Goal: Information Seeking & Learning: Learn about a topic

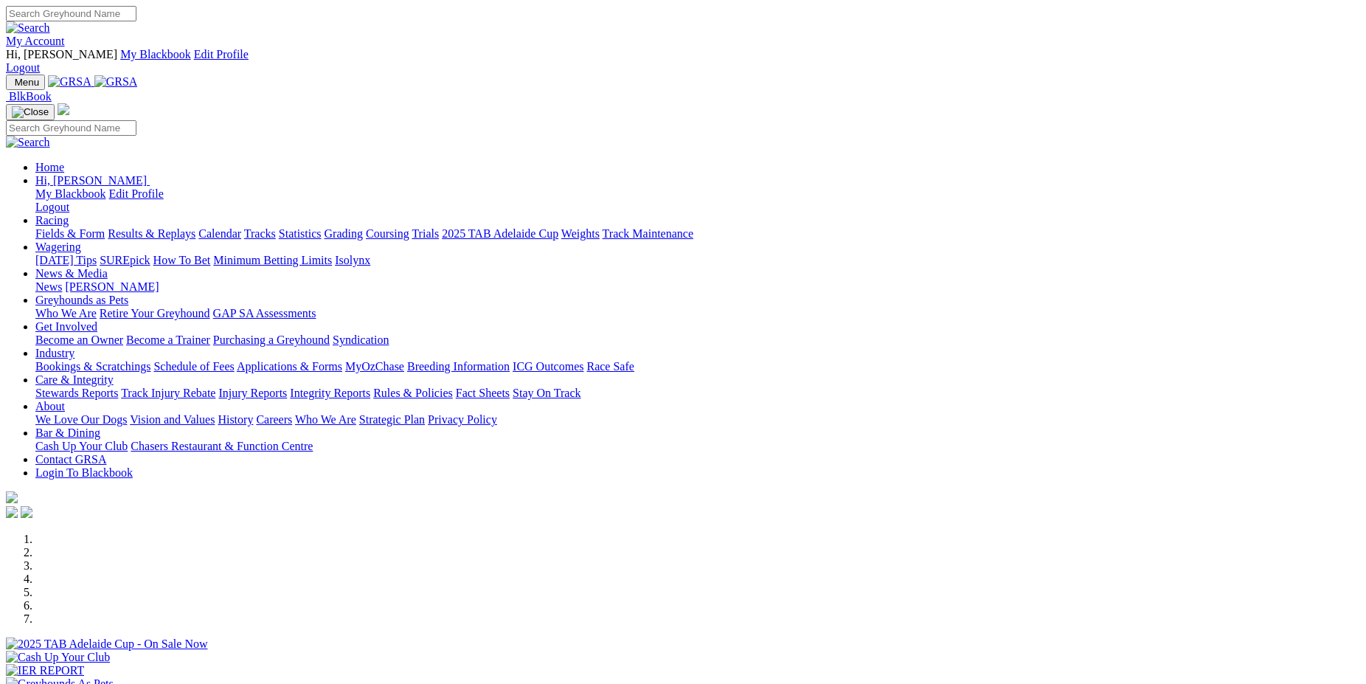
click at [69, 214] on link "Racing" at bounding box center [51, 220] width 33 height 13
click at [195, 227] on link "Results & Replays" at bounding box center [152, 233] width 88 height 13
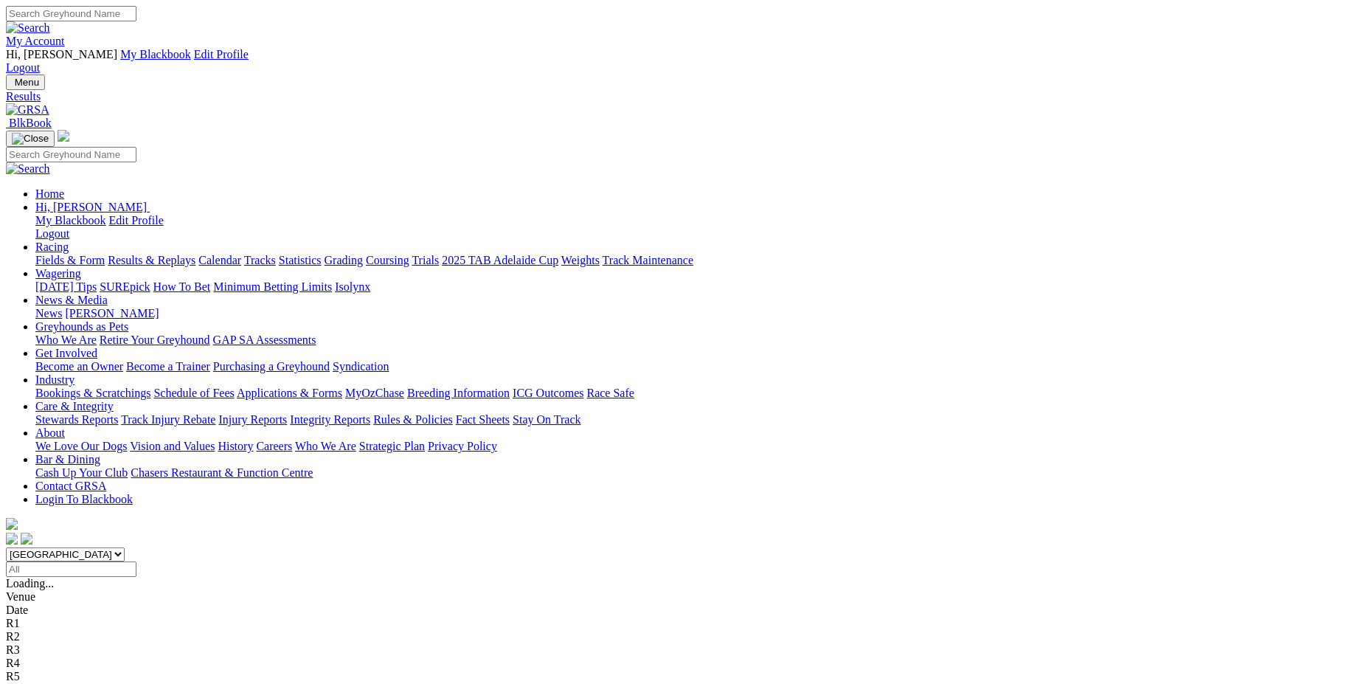
click at [6, 547] on select "South Australia New South Wales Northern Territory Queensland Tasmania Victoria…" at bounding box center [65, 554] width 119 height 14
select select "[GEOGRAPHIC_DATA]"
click option "[GEOGRAPHIC_DATA]" at bounding box center [0, 0] width 0 height 0
click at [105, 254] on link "Fields & Form" at bounding box center [69, 260] width 69 height 13
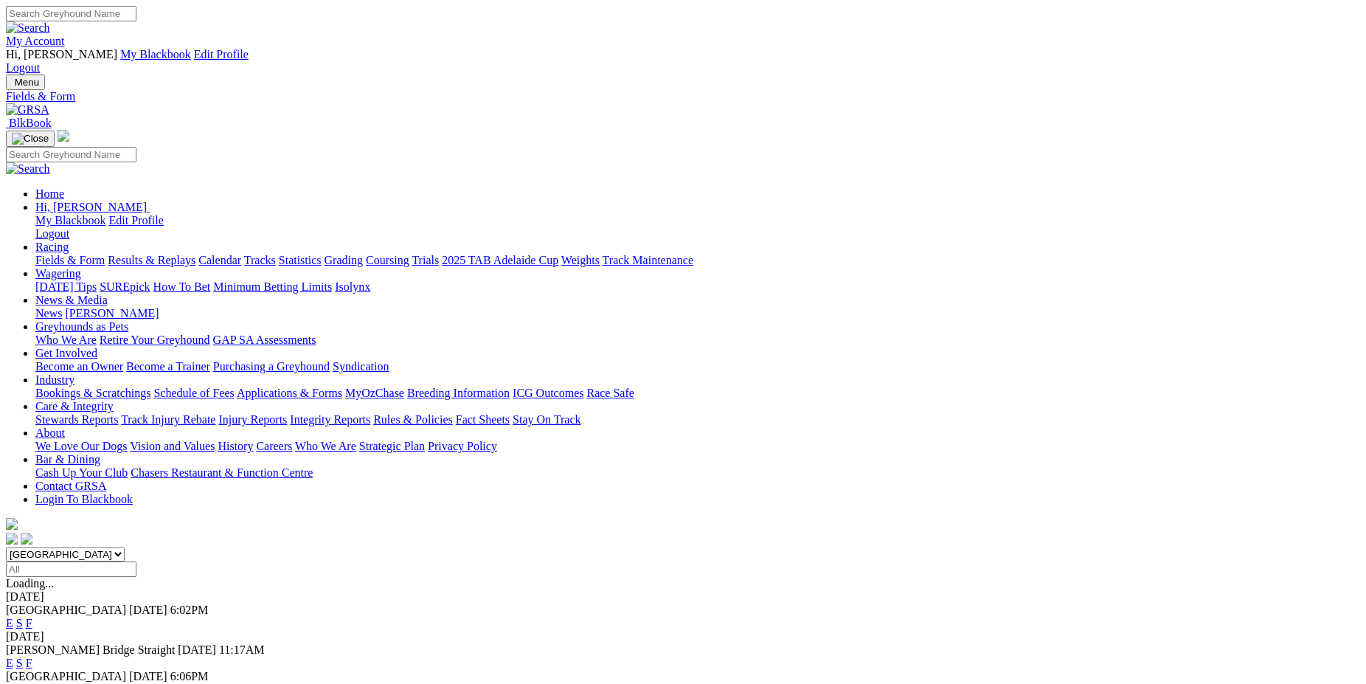
click at [105, 254] on link "Fields & Form" at bounding box center [69, 260] width 69 height 13
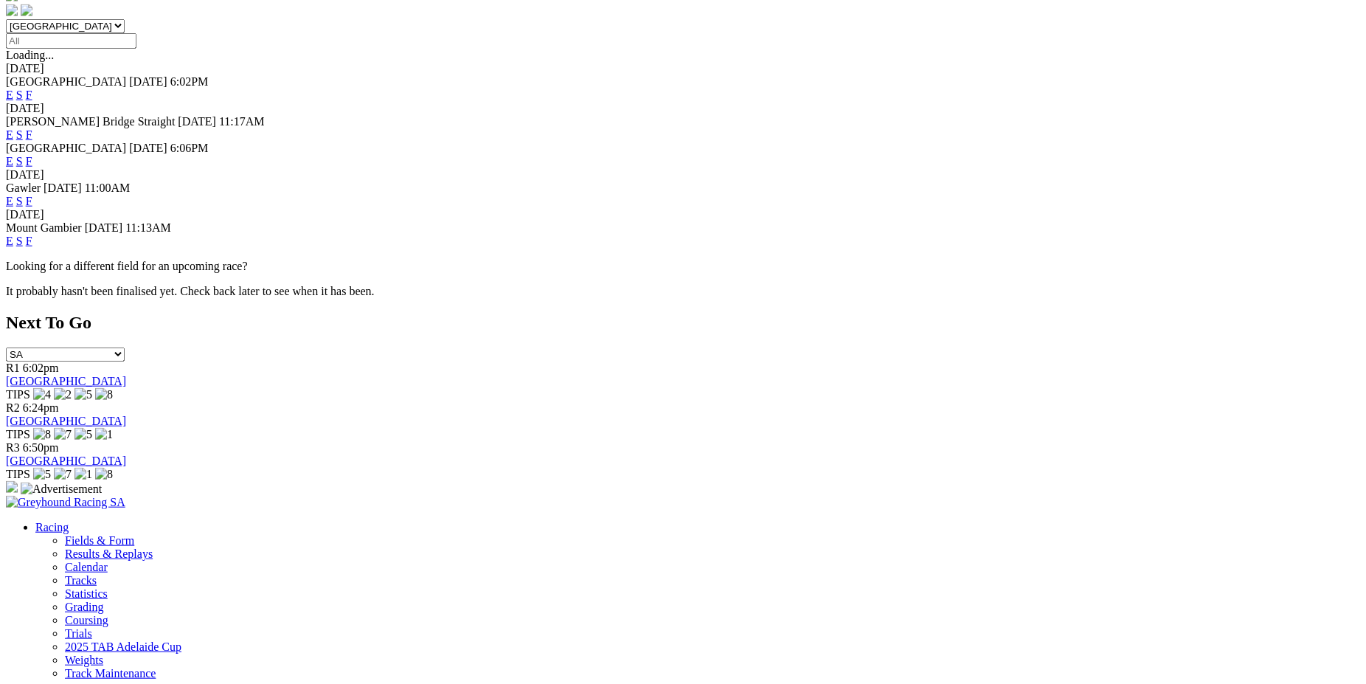
scroll to position [529, 0]
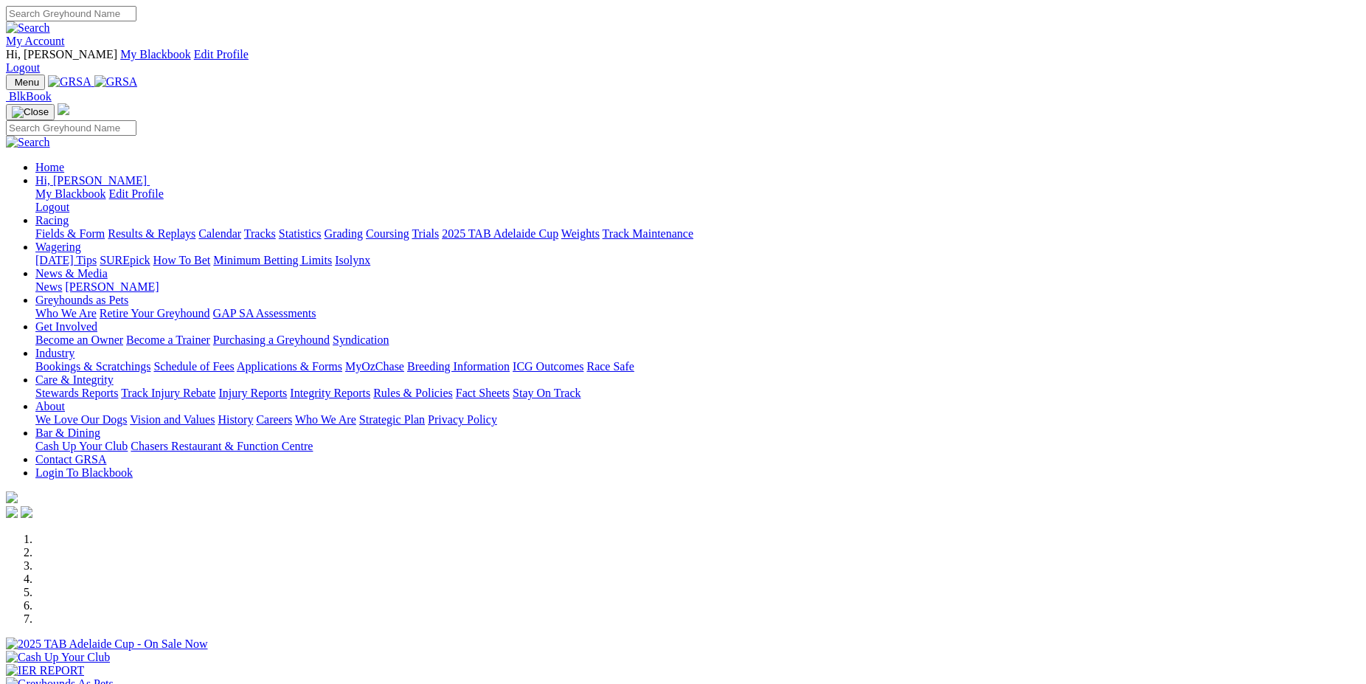
scroll to position [740, 0]
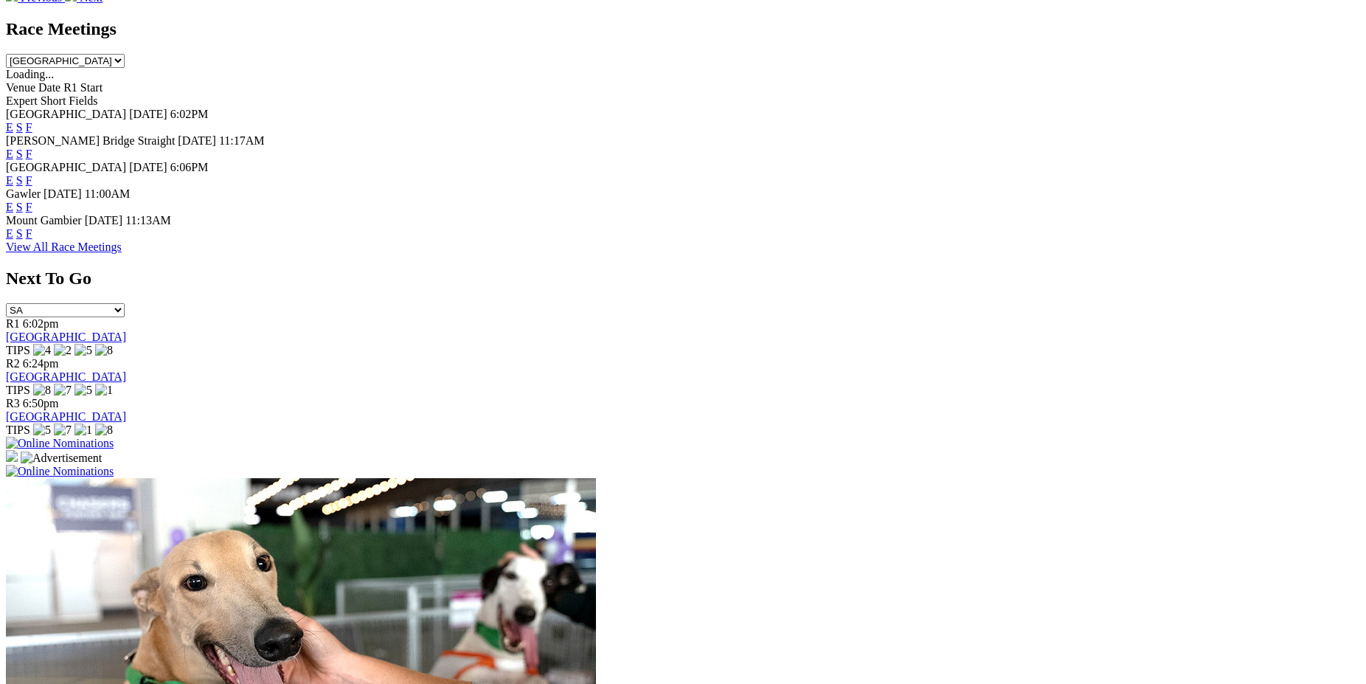
click at [114, 437] on img at bounding box center [60, 443] width 108 height 13
